Goal: Task Accomplishment & Management: Manage account settings

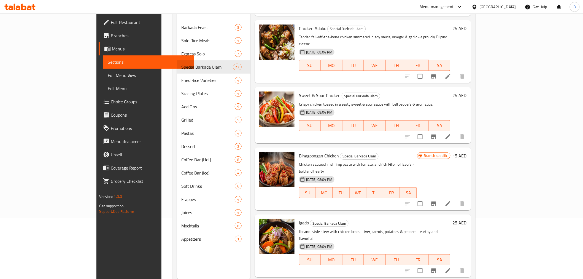
scroll to position [275, 0]
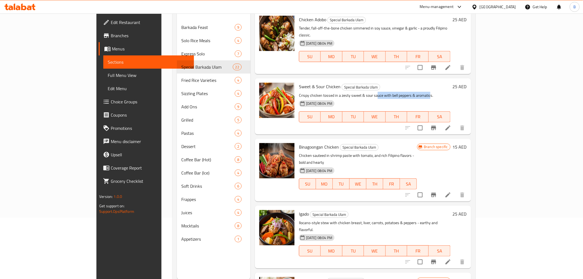
drag, startPoint x: 353, startPoint y: 64, endPoint x: 406, endPoint y: 57, distance: 53.3
click at [406, 92] on p "Crispy chicken tossed in a zesty sweet & sour sauce with bell peppers & aromati…" at bounding box center [374, 95] width 151 height 7
click at [450, 125] on icon at bounding box center [447, 127] width 5 height 5
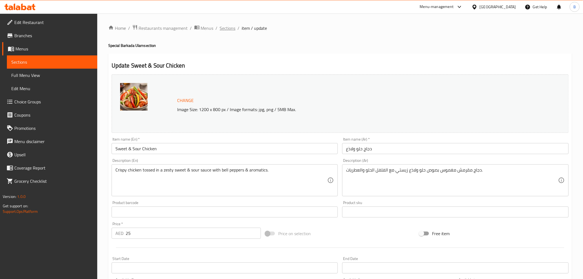
click at [224, 26] on span "Sections" at bounding box center [228, 28] width 16 height 7
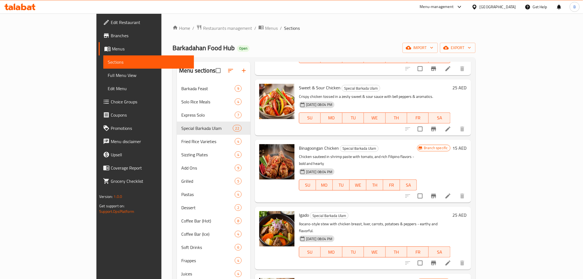
scroll to position [367, 0]
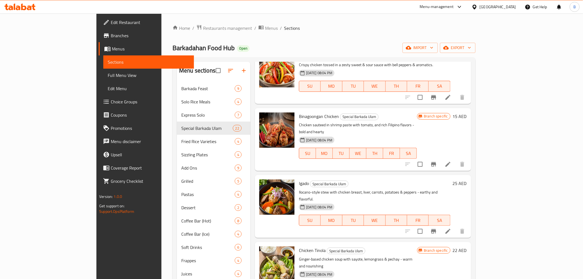
click at [437, 161] on icon "Branch-specific-item" at bounding box center [433, 164] width 7 height 7
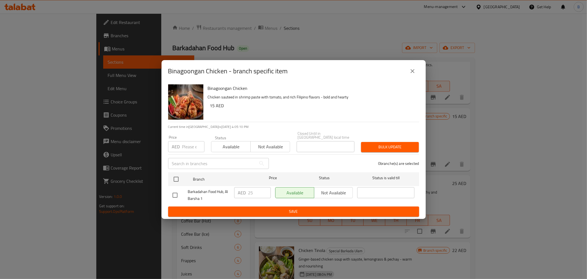
click at [411, 72] on icon "close" at bounding box center [413, 71] width 7 height 7
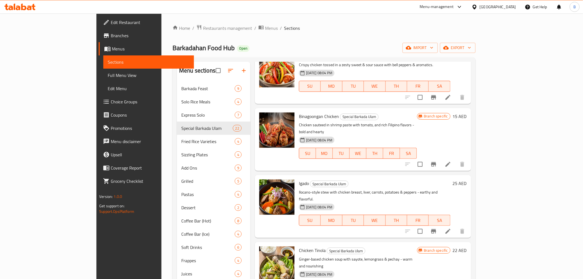
drag, startPoint x: 543, startPoint y: 127, endPoint x: 538, endPoint y: 123, distance: 6.4
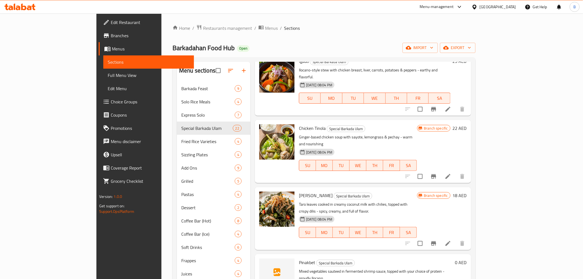
scroll to position [489, 0]
click at [440, 169] on button "Branch-specific-item" at bounding box center [433, 175] width 13 height 13
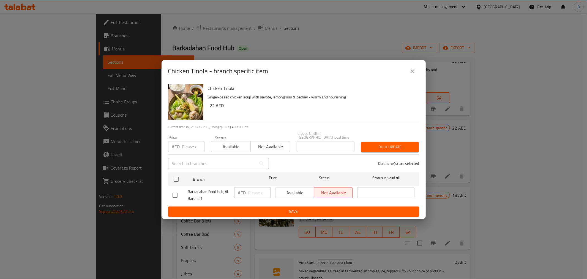
click at [406, 68] on div "Chicken Tinola - branch specific item" at bounding box center [293, 70] width 251 height 13
click at [411, 73] on icon "close" at bounding box center [413, 71] width 7 height 7
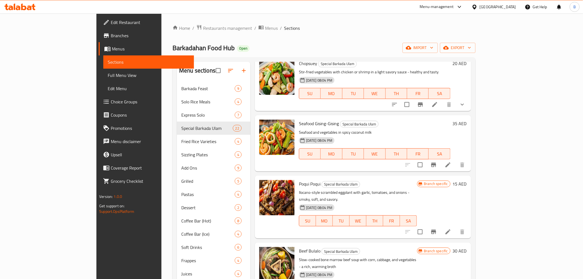
scroll to position [765, 0]
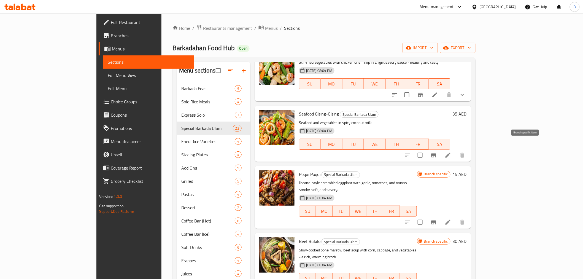
click at [440, 215] on button "Branch-specific-item" at bounding box center [433, 221] width 13 height 13
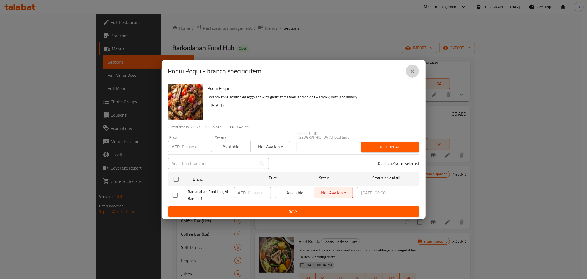
click at [415, 68] on icon "close" at bounding box center [413, 71] width 7 height 7
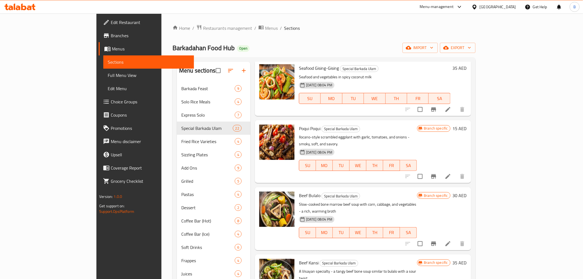
scroll to position [795, 0]
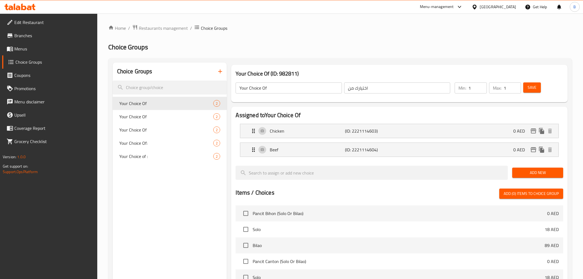
scroll to position [92, 0]
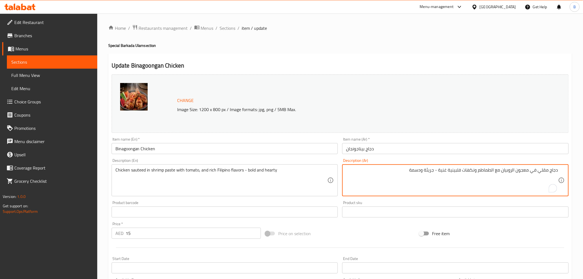
click at [543, 175] on textarea "دجاج مقلي في معجون الروبيان مع الطماطم ونكهات فلبينية غنية - جريئة ودسمة" at bounding box center [452, 180] width 212 height 26
click at [542, 168] on textarea "دجاج مقلي في معجون الروبيان مع الطماطم ونكهات فلبينية غنية - جريئة ودسمة" at bounding box center [452, 180] width 212 height 26
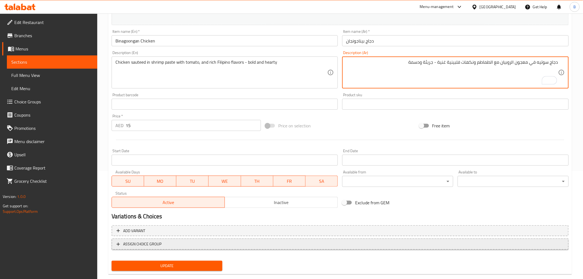
scroll to position [117, 0]
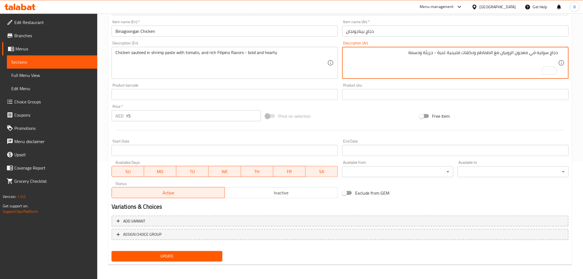
type textarea "دجاج سوتيه في معجون الروبيان مع الطماطم ونكهات فلبينية غنية - جريئة ودسمة"
click at [185, 253] on span "Update" at bounding box center [167, 256] width 102 height 7
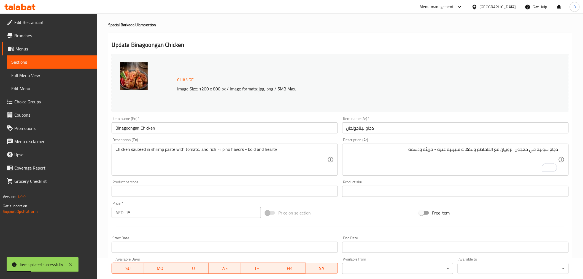
scroll to position [0, 0]
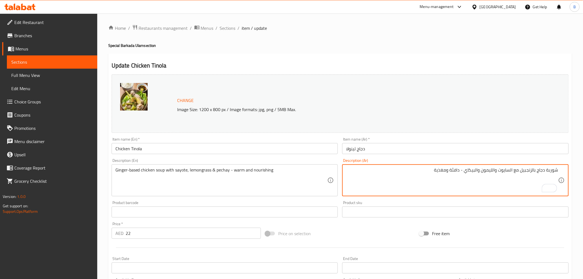
click at [533, 168] on textarea "شوربة دجاج بالزنجبيل مع السايوت والليمون والبيكاي - دافئة ومغذية" at bounding box center [452, 180] width 212 height 26
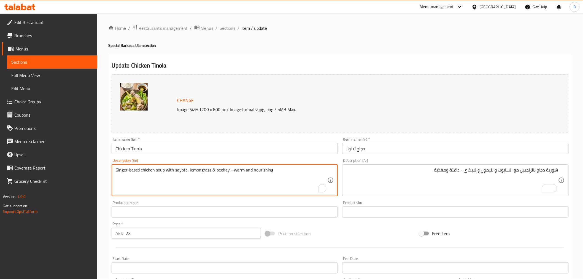
click at [171, 173] on textarea "Ginger-based chicken soup with sayote, lemongrass & pechay - warm and nourishing" at bounding box center [221, 180] width 212 height 26
drag, startPoint x: 497, startPoint y: 172, endPoint x: 496, endPoint y: 181, distance: 9.1
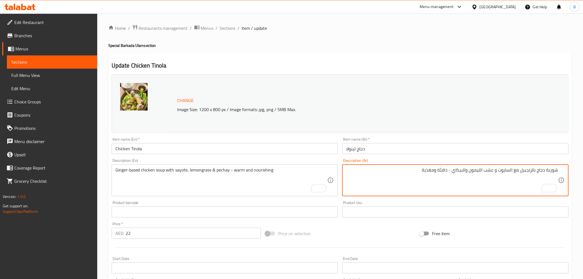
scroll to position [117, 0]
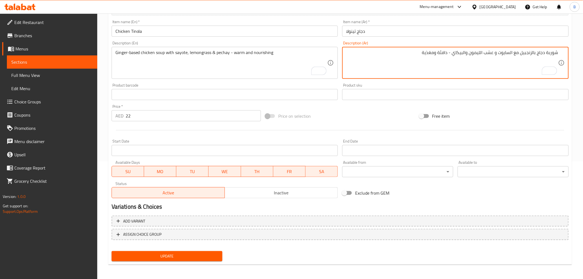
type textarea "شوربة دجاج بالزنجبيل مع السايوت و عشب الليمون والبيكاي - دافئة ومغذية"
drag, startPoint x: 180, startPoint y: 254, endPoint x: 179, endPoint y: 257, distance: 3.0
click at [179, 257] on span "Update" at bounding box center [167, 256] width 102 height 7
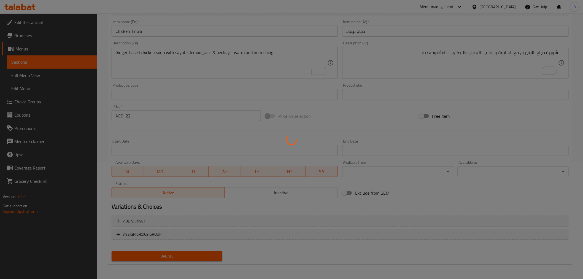
scroll to position [0, 0]
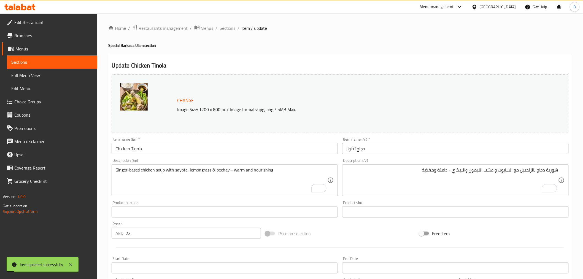
click at [221, 28] on span "Sections" at bounding box center [228, 28] width 16 height 7
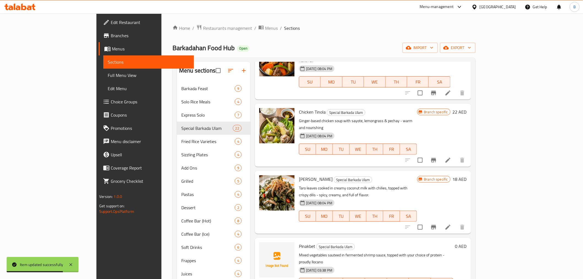
scroll to position [520, 0]
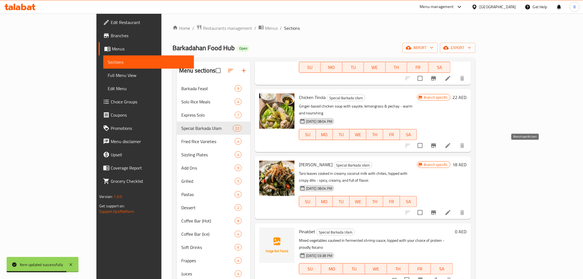
click at [440, 206] on button "Branch-specific-item" at bounding box center [433, 212] width 13 height 13
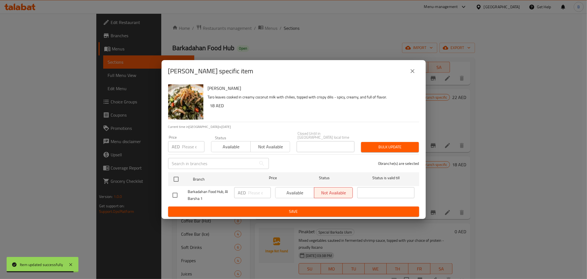
click at [416, 72] on button "close" at bounding box center [412, 70] width 13 height 13
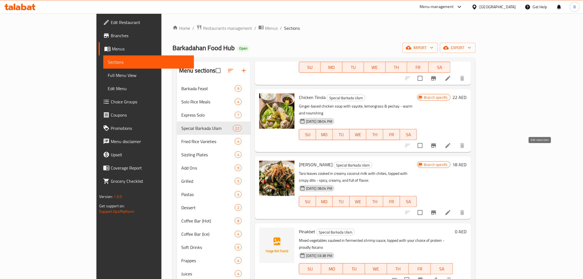
click at [450, 210] on icon at bounding box center [447, 212] width 5 height 5
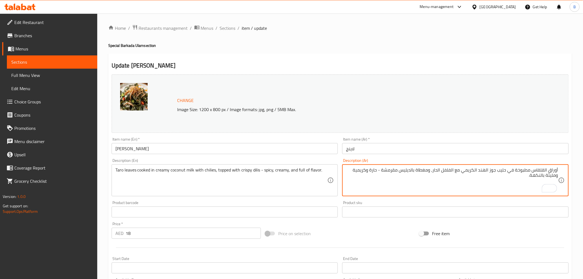
click at [518, 165] on div "أوراق القلقاس مطبوخة في حليب جوز الهند الكريمي مع الفلفل الحار، ومغطاة بالديليس…" at bounding box center [455, 180] width 226 height 32
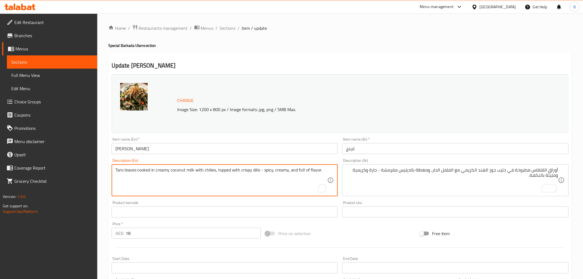
click at [255, 172] on textarea "Taro leaves cooked in creamy coconut milk with chilies, topped with crispy dili…" at bounding box center [221, 180] width 212 height 26
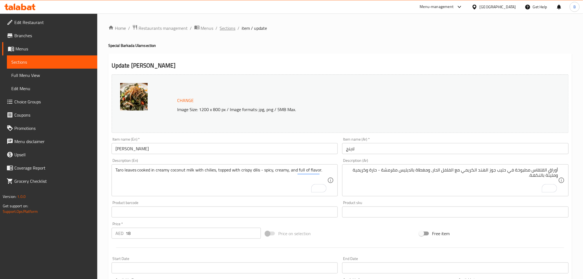
click at [229, 25] on span "Sections" at bounding box center [228, 28] width 16 height 7
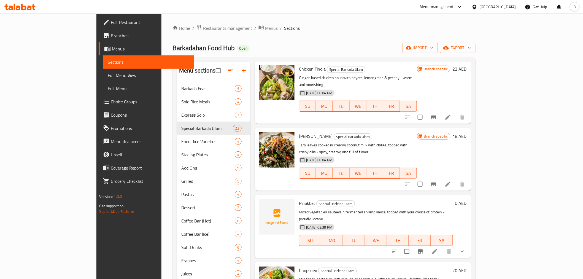
scroll to position [551, 0]
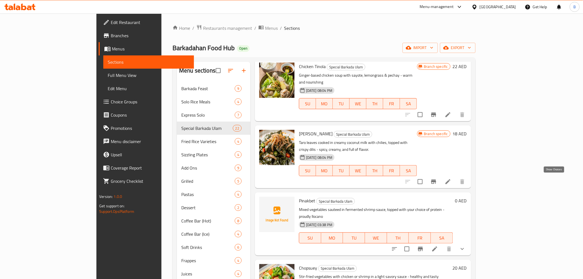
click at [465, 245] on icon "show more" at bounding box center [462, 248] width 7 height 7
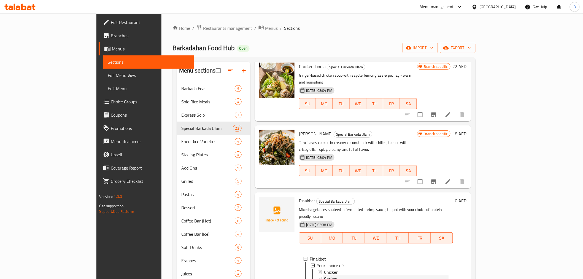
click at [324, 275] on span "Shrimp" at bounding box center [330, 278] width 13 height 7
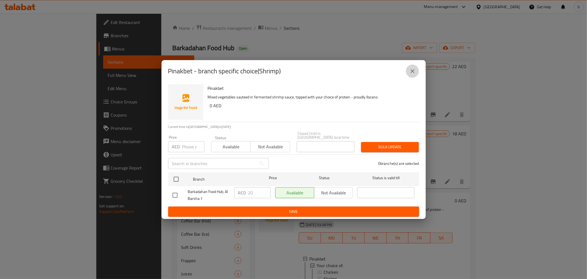
click at [409, 75] on button "close" at bounding box center [412, 70] width 13 height 13
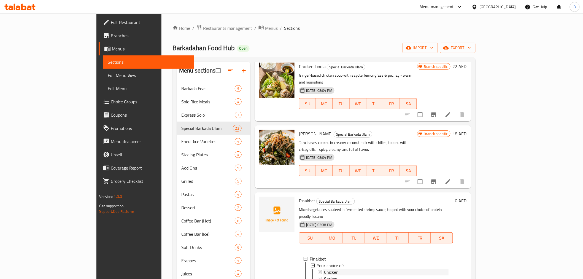
click at [324, 269] on div "Chicken" at bounding box center [386, 272] width 124 height 7
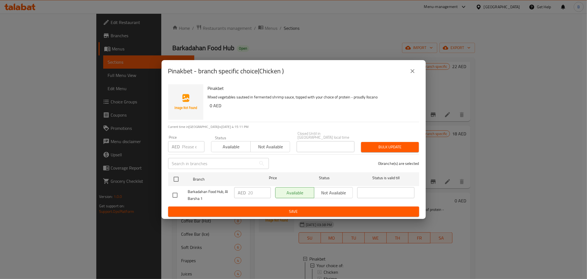
click at [413, 79] on div "Pinakbet - branch specific choice(Chicken )" at bounding box center [294, 71] width 264 height 22
click at [417, 79] on div "Pinakbet - branch specific choice(Chicken )" at bounding box center [294, 71] width 264 height 22
click at [413, 74] on icon "close" at bounding box center [413, 71] width 7 height 7
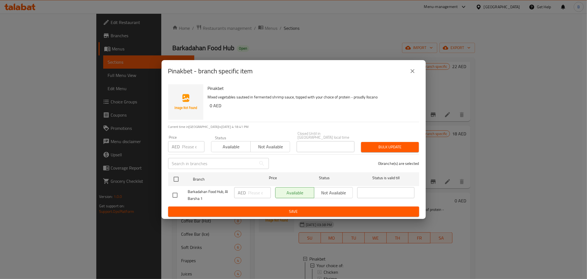
click at [404, 71] on div "Pinakbet - branch specific item" at bounding box center [293, 70] width 251 height 13
click at [406, 72] on button "close" at bounding box center [412, 70] width 13 height 13
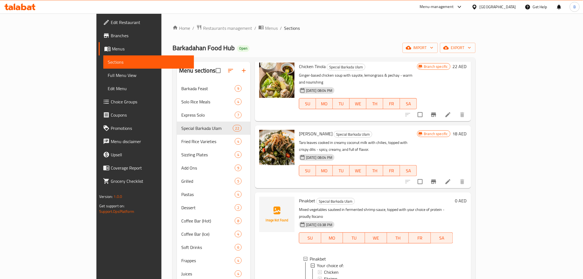
click at [324, 269] on span "Chicken" at bounding box center [331, 272] width 15 height 7
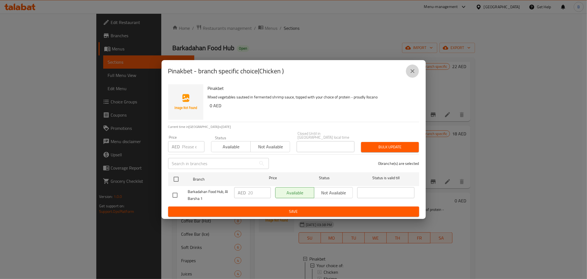
click at [411, 75] on button "close" at bounding box center [412, 70] width 13 height 13
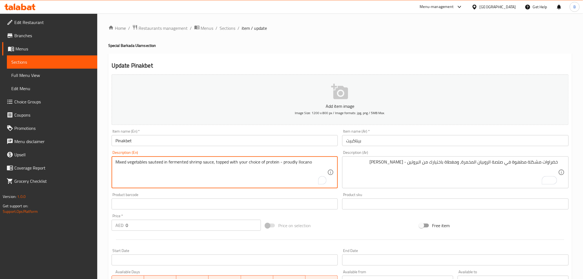
click at [169, 160] on textarea "Mixed vegetables sauteed in fermented shrimp sauce, topped with your choice of …" at bounding box center [221, 172] width 212 height 26
click at [473, 158] on div "خضراوات مشكلة مطهوة في صلصة الروبيان المخمرة، ومغطاة باختيارك من البروتين - برا…" at bounding box center [455, 172] width 226 height 32
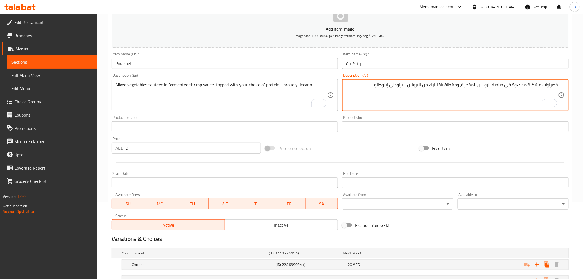
scroll to position [0, 0]
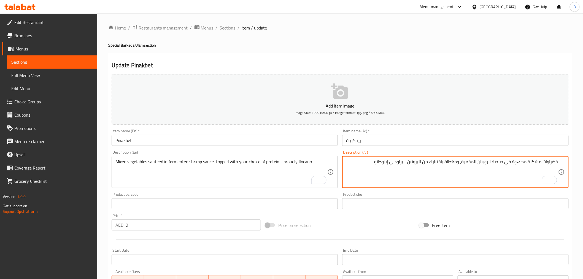
drag, startPoint x: 226, startPoint y: 26, endPoint x: 349, endPoint y: 2, distance: 125.0
click at [226, 26] on span "Sections" at bounding box center [228, 28] width 16 height 7
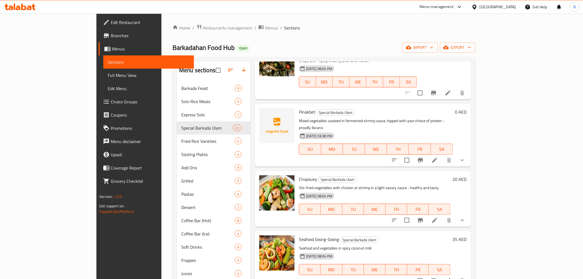
scroll to position [643, 0]
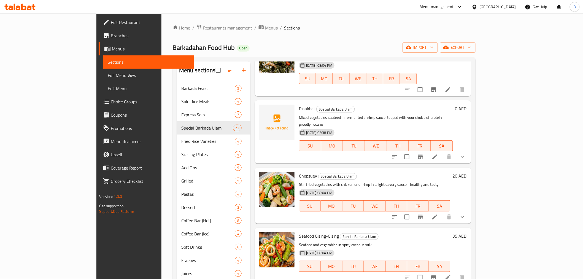
click at [469, 210] on button "show more" at bounding box center [462, 216] width 13 height 13
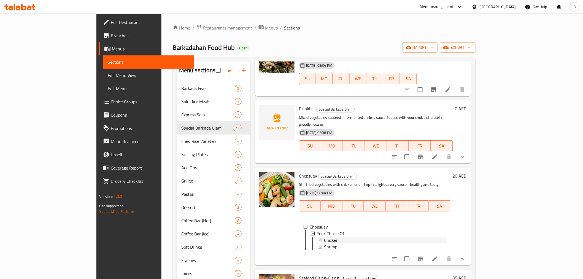
click at [324, 237] on div "Chicken" at bounding box center [385, 240] width 122 height 7
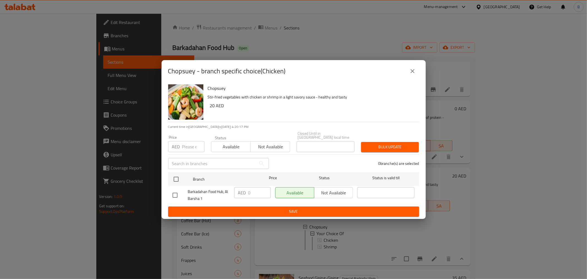
click at [411, 69] on icon "close" at bounding box center [413, 71] width 7 height 7
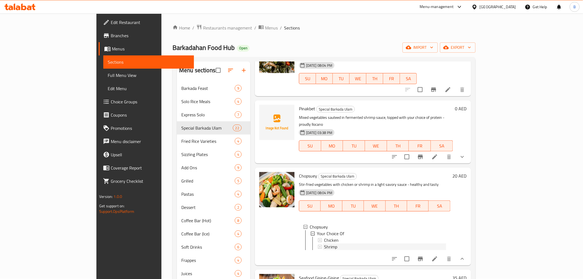
click at [324, 243] on div "Shrimp" at bounding box center [385, 246] width 122 height 7
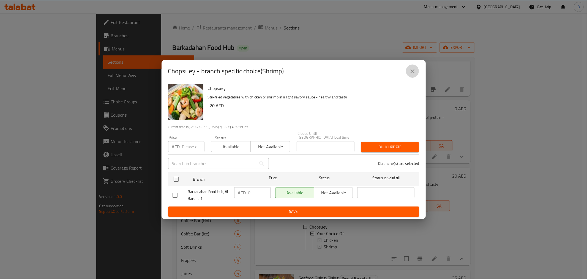
click at [418, 74] on button "close" at bounding box center [412, 70] width 13 height 13
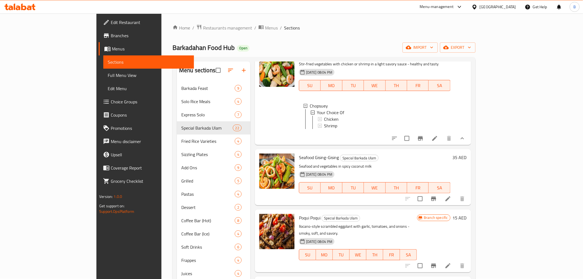
scroll to position [765, 0]
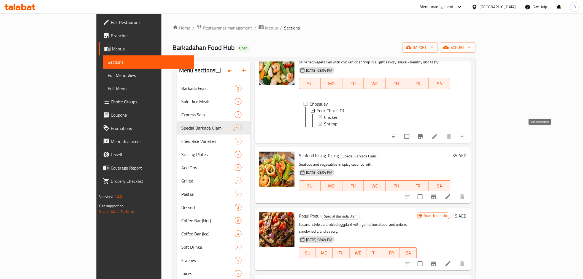
click at [451, 193] on icon at bounding box center [448, 196] width 7 height 7
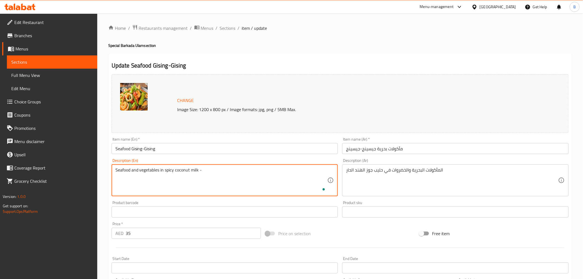
paste textarea "wakes up your senses with every bite."
drag, startPoint x: 296, startPoint y: 172, endPoint x: 260, endPoint y: 172, distance: 36.6
click at [260, 172] on textarea "Seafood and vegetables in spicy coconut milk - wakes upyour senses with every b…" at bounding box center [221, 180] width 212 height 26
click at [259, 172] on textarea "Seafood and vegetables in spicy coconut milk - wakes upyour senses with every b…" at bounding box center [221, 180] width 212 height 26
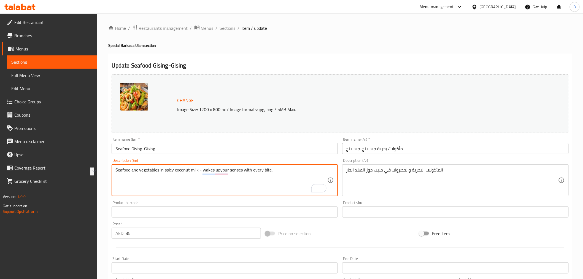
click at [259, 172] on textarea "Seafood and vegetables in spicy coconut milk - wakes upyour senses with every b…" at bounding box center [221, 180] width 212 height 26
click at [220, 170] on textarea "Seafood and vegetables in spicy coconut milk - wakes upyour senses with every b…" at bounding box center [221, 180] width 212 height 26
type textarea "Seafood and vegetables in spicy coconut milk - wakes up your senses with every …"
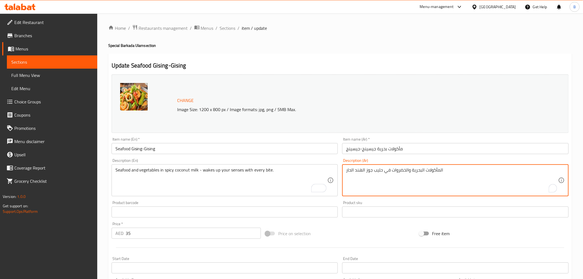
click at [406, 174] on textarea "المأكولات البحرية والخضروات في حليب جوز الهند الحار" at bounding box center [452, 180] width 212 height 26
click at [408, 174] on textarea "المأكولات البحرية والخضروات في حليب جوز الهند الحار" at bounding box center [452, 180] width 212 height 26
paste textarea "- توقظ حواسك مع كل قضمة."
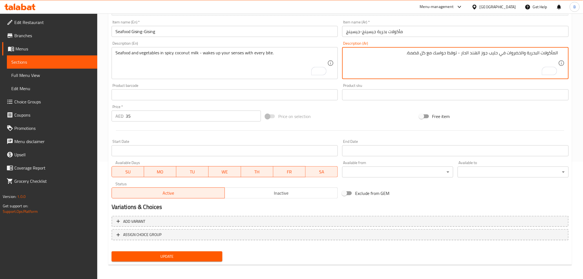
scroll to position [117, 0]
type textarea "المأكولات البحرية والخضروات في حليب جوز الهند الحار - توقظ حواسك مع كل قضمة."
click at [169, 259] on button "Update" at bounding box center [167, 256] width 111 height 10
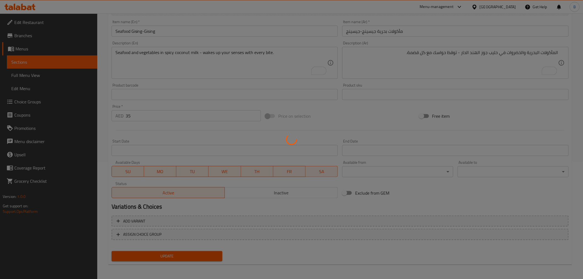
scroll to position [0, 0]
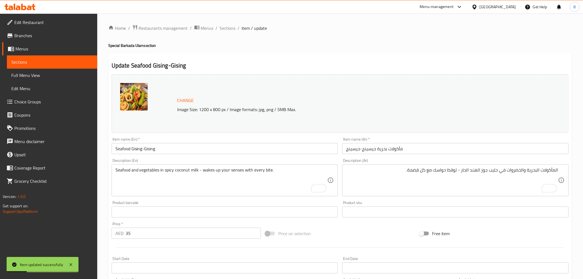
drag, startPoint x: 229, startPoint y: 29, endPoint x: 357, endPoint y: 0, distance: 131.2
click at [229, 29] on span "Sections" at bounding box center [228, 28] width 16 height 7
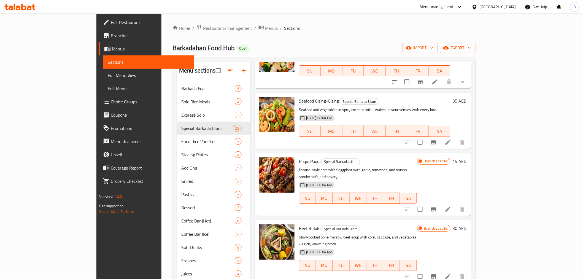
scroll to position [795, 0]
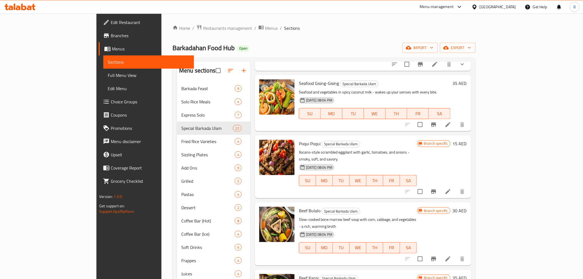
drag, startPoint x: 534, startPoint y: 111, endPoint x: 541, endPoint y: 117, distance: 8.8
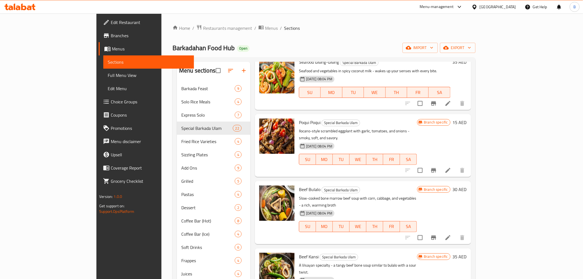
scroll to position [826, 0]
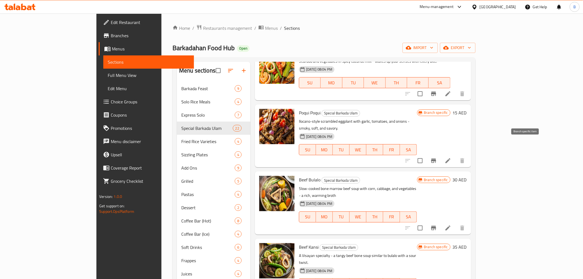
click at [469, 221] on div at bounding box center [435, 227] width 68 height 13
click at [440, 221] on button "Branch-specific-item" at bounding box center [433, 227] width 13 height 13
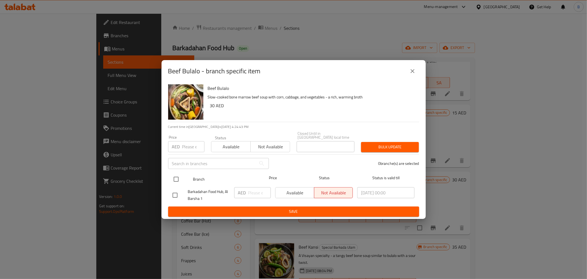
click at [179, 184] on input "checkbox" at bounding box center [176, 179] width 12 height 12
checkbox input "true"
click at [257, 191] on input "number" at bounding box center [259, 192] width 23 height 11
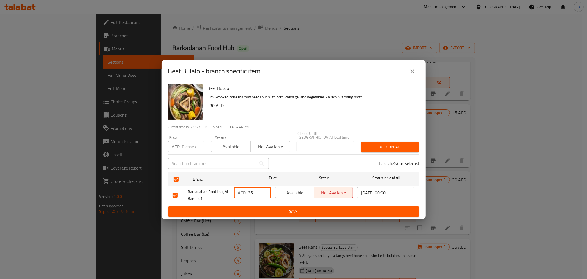
type input "35"
click at [249, 213] on span "Save" at bounding box center [294, 211] width 242 height 7
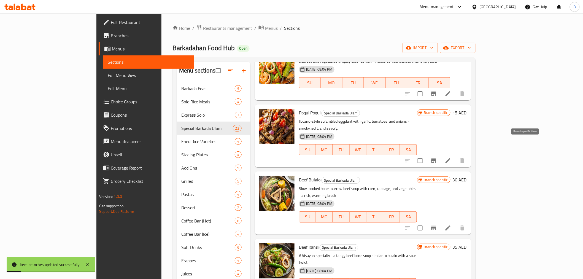
drag, startPoint x: 527, startPoint y: 146, endPoint x: 527, endPoint y: 149, distance: 3.1
click at [440, 221] on button "Branch-specific-item" at bounding box center [433, 227] width 13 height 13
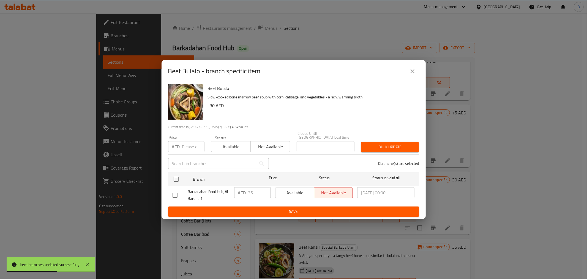
click at [405, 72] on div "Beef Bulalo - branch specific item" at bounding box center [293, 70] width 251 height 13
click at [410, 71] on icon "close" at bounding box center [413, 71] width 7 height 7
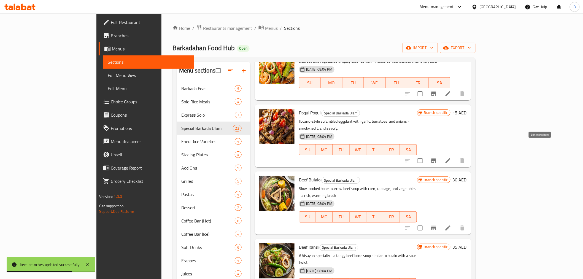
click at [451, 224] on icon at bounding box center [448, 227] width 7 height 7
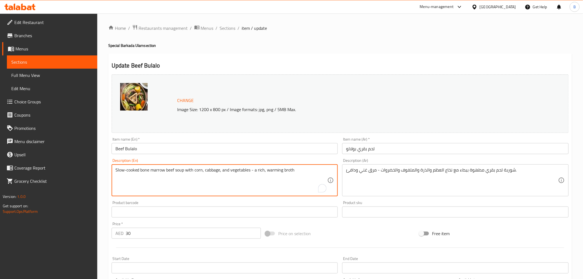
click at [216, 169] on textarea "Slow-cooked bone marrow beef soup with corn, cabbage, and vegetables - a rich, …" at bounding box center [221, 180] width 212 height 26
paste textarea "vegetables – a rich, warming broth you’ll crave"
click at [244, 174] on textarea "Slow-cooked bone marrow beef soup with corn, cabbage, and vegetables – a rich, …" at bounding box center [221, 180] width 212 height 26
click at [246, 179] on textarea "Slow-cooked bone marrow beef soup with corn, cabbage, and vegetables – a rich, …" at bounding box center [221, 180] width 212 height 26
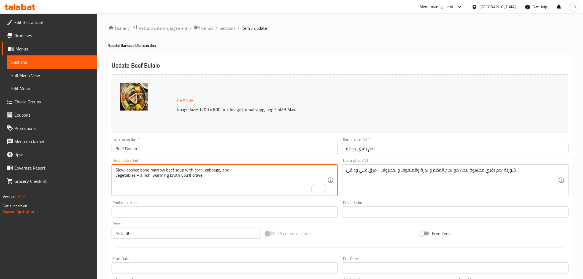
click at [250, 169] on textarea "Slow-cooked bone marrow beef soup with corn, cabbage, and vegetables – a rich, …" at bounding box center [221, 180] width 212 height 26
type textarea "Slow-cooked bone marrow beef soup with corn, cabbage, and vegetables – a rich, …"
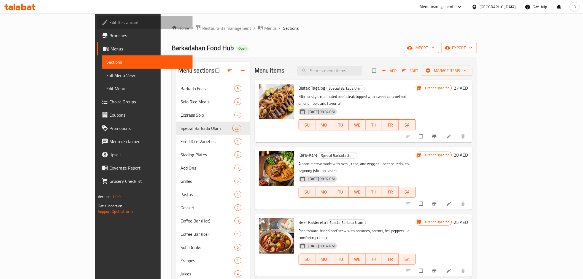
click at [109, 20] on span "Edit Restaurant" at bounding box center [148, 22] width 78 height 7
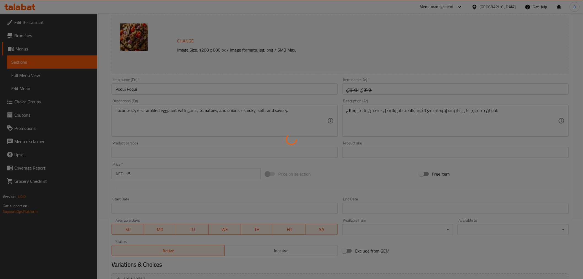
scroll to position [61, 0]
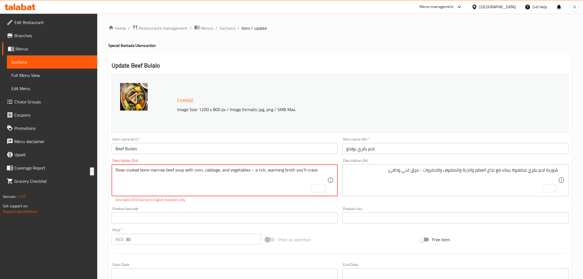
click at [252, 170] on textarea "Slow-cooked bone marrow beef soup with corn, cabbage, and vegetables – a rich, …" at bounding box center [221, 180] width 212 height 26
click at [175, 162] on div "Description (En) Slow-cooked bone marrow beef soup with corn, cabbage, and vege…" at bounding box center [225, 180] width 226 height 44
click at [128, 169] on textarea "Slow-cooked bone marrow beef soup with corn, cabbage, and vegetables - a rich, …" at bounding box center [221, 180] width 212 height 26
click at [150, 188] on textarea "Slow - cooked bone marrow beef soup with corn, cabbage, and vegetables - a rich…" at bounding box center [221, 180] width 212 height 26
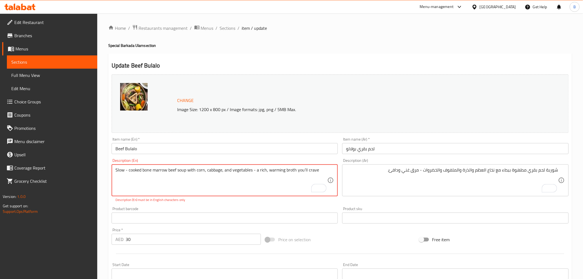
click at [243, 218] on input "text" at bounding box center [225, 217] width 226 height 11
click at [246, 202] on p "Description (En) must be in English characters only" at bounding box center [224, 199] width 219 height 5
click at [199, 195] on div "Slow-cooked bone marrow beef soup with corn, cabbage, and vegetables - a rich, …" at bounding box center [225, 180] width 226 height 32
click at [231, 170] on textarea "Slow-cooked bone marrow beef soup with corn, cabbage, and vegetables - a rich, …" at bounding box center [221, 180] width 212 height 26
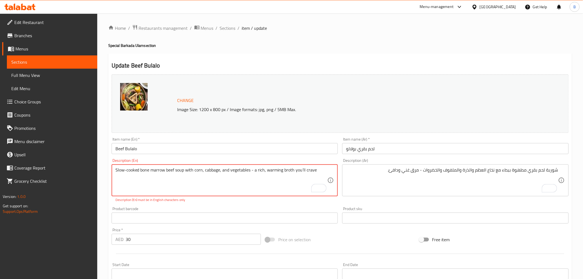
click at [231, 170] on textarea "Slow-cooked bone marrow beef soup with corn, cabbage, and vegetables - a rich, …" at bounding box center [221, 180] width 212 height 26
click at [256, 173] on textarea "Slow-cooked bone marrow beef soup with corn, cabbage, and vegetables - a rich, …" at bounding box center [221, 180] width 212 height 26
click at [244, 170] on textarea "Slow-cooked bone marrow beef soup with corn, cabbage, and vegetables - a rich, …" at bounding box center [221, 180] width 212 height 26
click at [269, 172] on textarea "Slow-cooked bone marrow beef soup with corn, cabbage, and vegetables - a rich, …" at bounding box center [221, 180] width 212 height 26
click at [264, 170] on textarea "Slow-cooked bone marrow beef soup with corn, cabbage, and vegetables - a rich, …" at bounding box center [221, 180] width 212 height 26
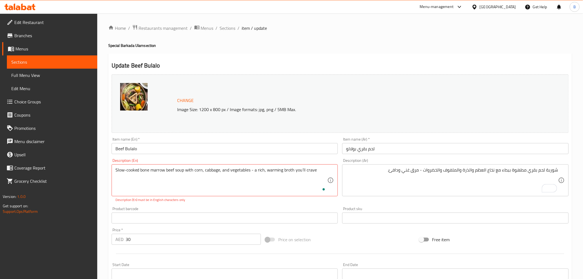
click at [282, 196] on div "Slow-cooked bone marrow beef soup with corn, cabbage, and vegetables - a rich, …" at bounding box center [225, 180] width 226 height 32
click at [244, 211] on div "Product barcode Product barcode" at bounding box center [225, 215] width 226 height 17
type textarea "Slow-cooked bone marrow beef soup with corn, cabbage, and vegetables - a rich, …"
drag, startPoint x: 220, startPoint y: 207, endPoint x: 219, endPoint y: 200, distance: 7.2
click at [219, 207] on div "Product barcode Product barcode" at bounding box center [225, 215] width 226 height 17
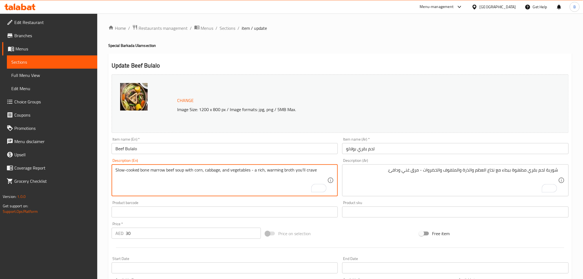
click at [283, 168] on textarea "Slow-cooked bone marrow beef soup with corn, cabbage, and vegetables - a rich, …" at bounding box center [221, 180] width 212 height 26
click at [283, 167] on textarea "Slow-cooked bone marrow beef soup with corn, cabbage, and vegetables - a rich, …" at bounding box center [221, 180] width 212 height 26
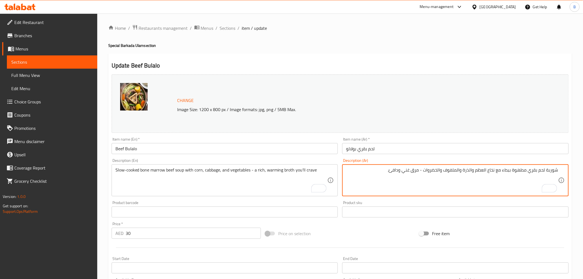
paste textarea "مرق غني ودافئ ستشتاق إليه"
drag, startPoint x: 389, startPoint y: 173, endPoint x: 359, endPoint y: 168, distance: 31.0
click at [359, 168] on textarea "شوربة لحم بقري مطهوة ببطء مع نخاع العظم والذرة والملفوف والخضروات - مرق غني ودا…" at bounding box center [452, 180] width 212 height 26
click at [362, 167] on textarea "شوربة لحم بقري مطهوة ببطء مع نخاع العظم والذرة والملفوف والخضروات - مرق غني ودا…" at bounding box center [452, 180] width 212 height 26
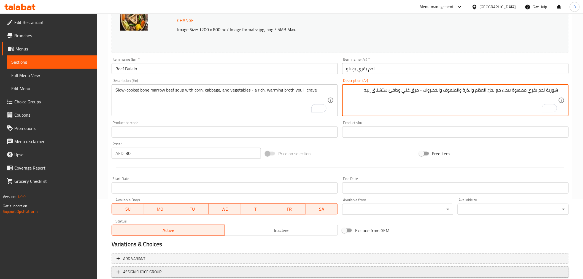
scroll to position [117, 0]
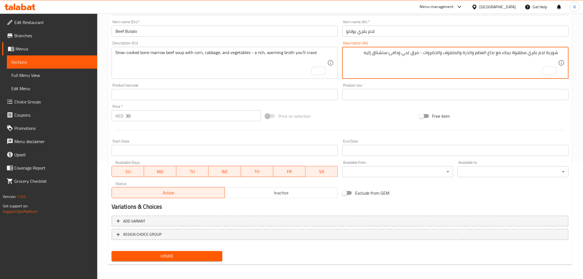
click at [178, 253] on span "Update" at bounding box center [167, 256] width 102 height 7
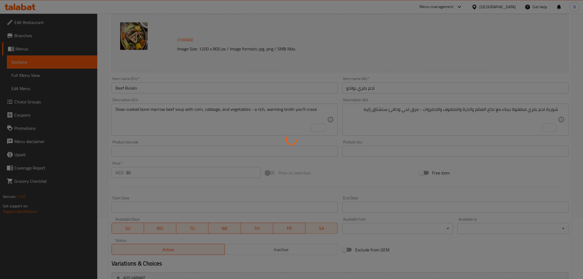
scroll to position [0, 0]
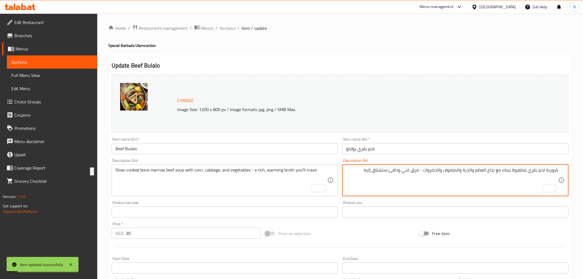
drag, startPoint x: 385, startPoint y: 172, endPoint x: 362, endPoint y: 176, distance: 23.4
click at [362, 176] on textarea "شوربة لحم بقري مطهوة ببطء مع نخاع العظم والذرة والملفوف والخضروات - مرق غني ودا…" at bounding box center [452, 180] width 212 height 26
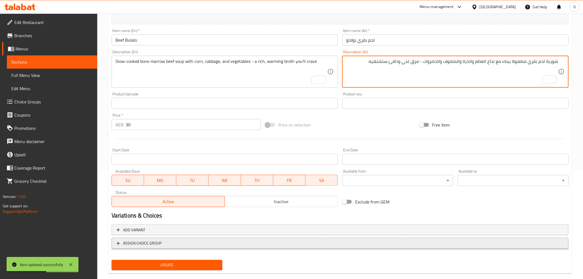
scroll to position [117, 0]
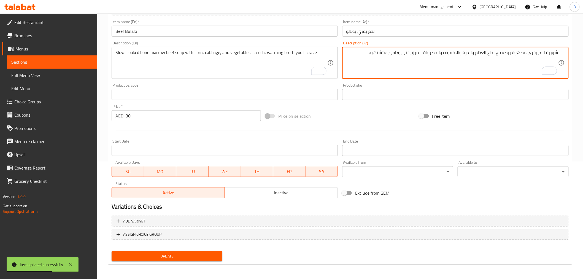
type textarea "شوربة لحم بقري مطهوة ببطء مع نخاع العظم والذرة والملفوف والخضروات - مرق غني ودا…"
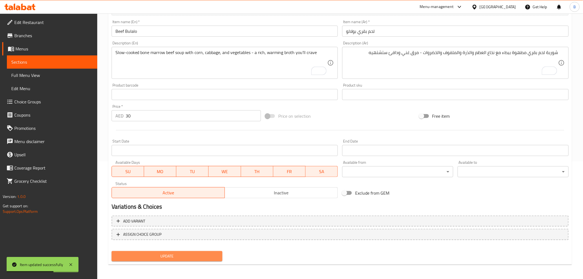
click at [197, 255] on span "Update" at bounding box center [167, 256] width 102 height 7
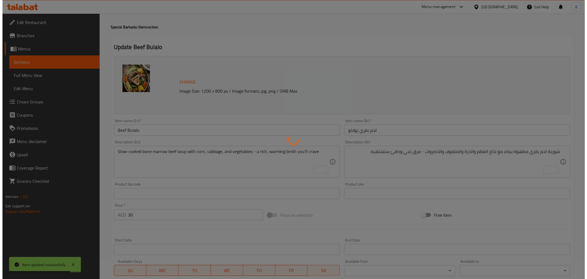
scroll to position [0, 0]
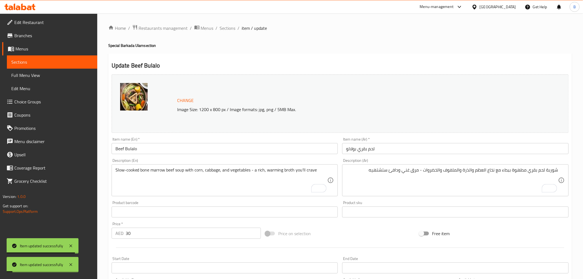
click at [235, 32] on div "Home / Restaurants management / Menus / Sections / item / update Special Barkad…" at bounding box center [340, 206] width 464 height 362
click at [234, 29] on span "Sections" at bounding box center [228, 28] width 16 height 7
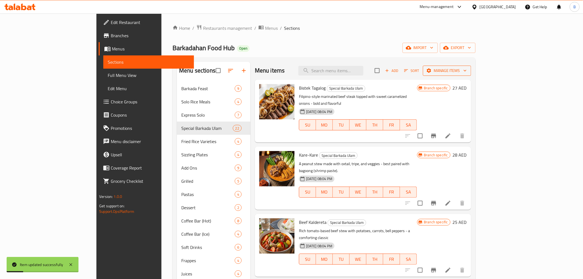
click at [467, 69] on span "Manage items" at bounding box center [446, 70] width 39 height 7
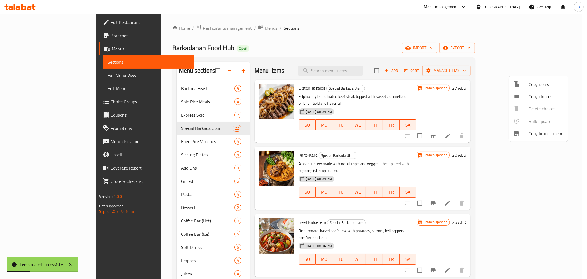
click at [558, 54] on div at bounding box center [293, 139] width 587 height 279
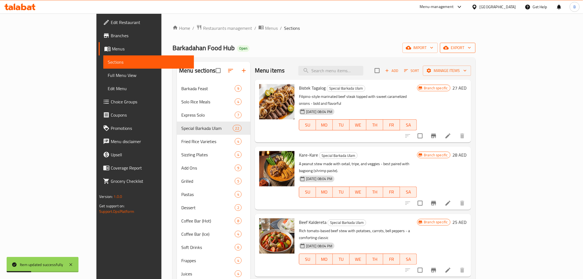
click at [471, 50] on span "export" at bounding box center [457, 47] width 27 height 7
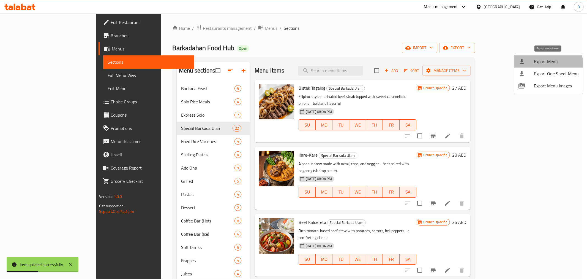
click at [530, 65] on li "Export Menu" at bounding box center [548, 61] width 69 height 12
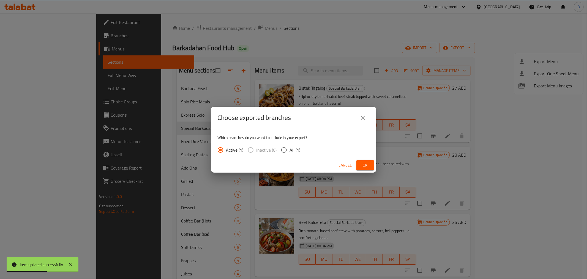
click at [297, 147] on span "All (1)" at bounding box center [295, 150] width 11 height 7
click at [290, 147] on input "All (1)" at bounding box center [284, 150] width 12 height 12
radio input "true"
click at [357, 166] on button "Ok" at bounding box center [366, 165] width 18 height 10
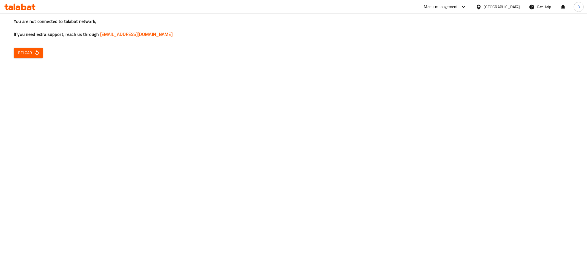
click at [32, 59] on div "You are not connected to talabat network, If you need extra support, reach us t…" at bounding box center [293, 139] width 587 height 279
click at [32, 57] on button "Reload" at bounding box center [28, 53] width 29 height 10
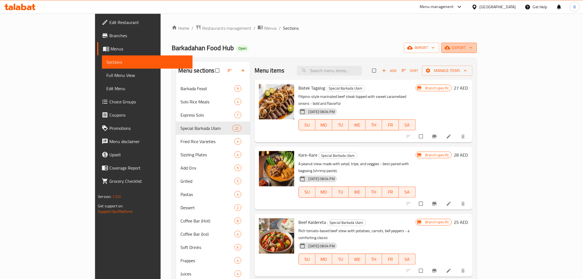
click at [477, 52] on button "export" at bounding box center [459, 48] width 36 height 10
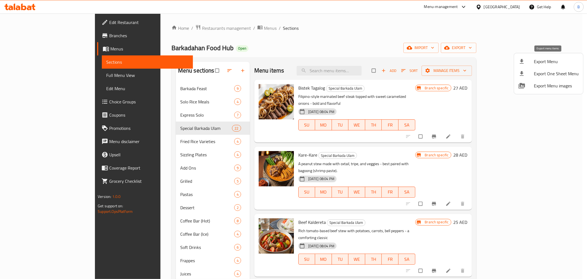
click at [549, 61] on span "Export Menu" at bounding box center [556, 61] width 45 height 7
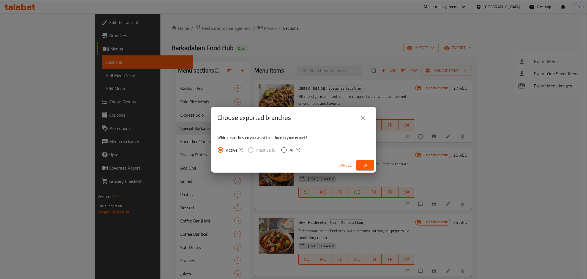
click at [295, 153] on span "All (1)" at bounding box center [295, 150] width 11 height 7
click at [297, 150] on span "All (1)" at bounding box center [295, 150] width 11 height 7
click at [290, 150] on input "All (1)" at bounding box center [284, 150] width 12 height 12
radio input "true"
click at [362, 162] on span "Ok" at bounding box center [365, 165] width 9 height 7
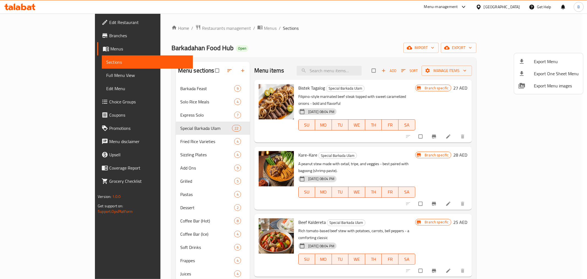
click at [504, 5] on div at bounding box center [293, 139] width 587 height 279
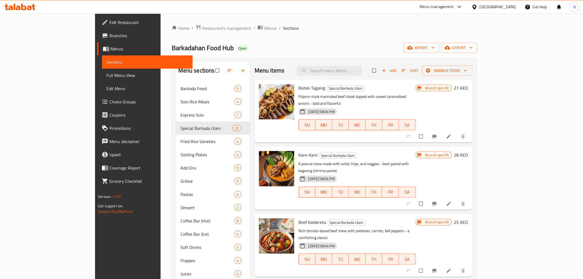
click at [496, 9] on div "[GEOGRAPHIC_DATA]" at bounding box center [497, 7] width 36 height 6
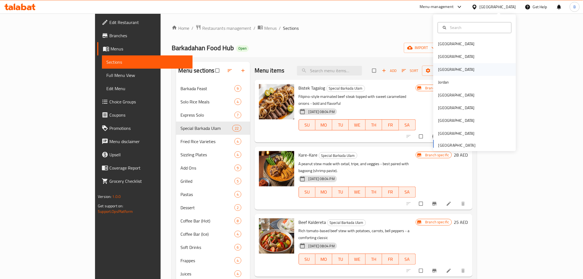
click at [451, 63] on div "[GEOGRAPHIC_DATA]" at bounding box center [474, 69] width 83 height 13
